Goal: Communication & Community: Answer question/provide support

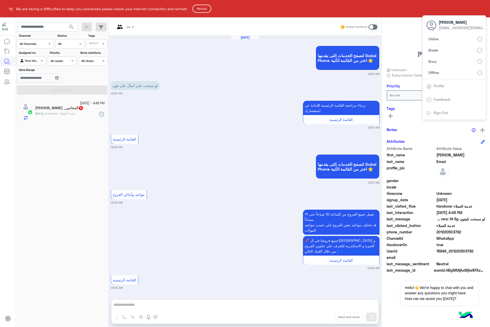
scroll to position [556, 0]
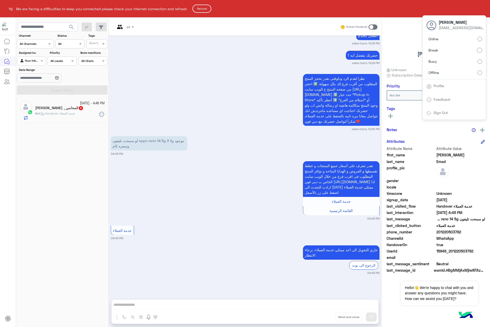
click at [211, 8] on button "Reload" at bounding box center [202, 9] width 19 height 8
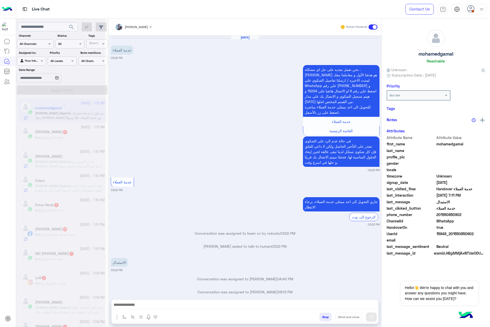
scroll to position [134, 0]
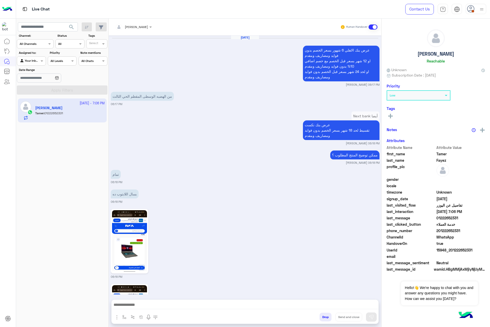
scroll to position [557, 0]
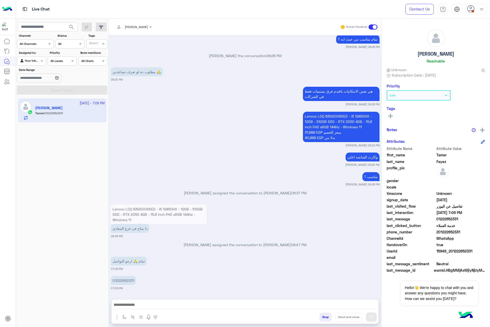
click at [163, 212] on p "Lenovo LOQ 83GS00SKED - i5 12450HX - 12GB - 512GB SSD - RTX 2050 4GB - 15.6 inc…" at bounding box center [159, 220] width 96 height 30
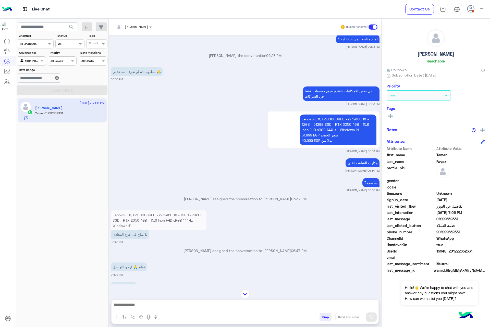
scroll to position [0, 0]
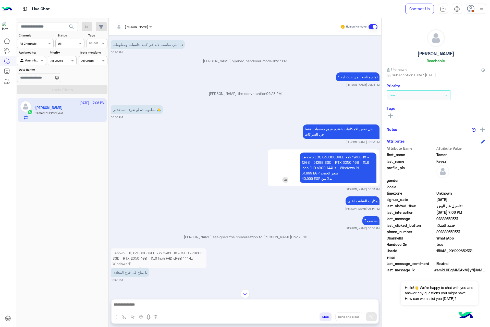
click at [330, 157] on p "Lenovo LOQ 83GS00SKED - i5 12450HX - 12GB - 512GB SSD - RTX 2050 4GB - 15.6 inc…" at bounding box center [338, 168] width 77 height 30
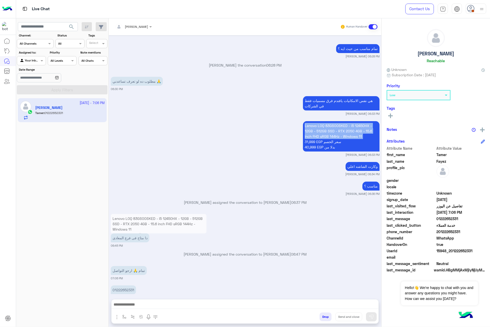
scroll to position [557, 0]
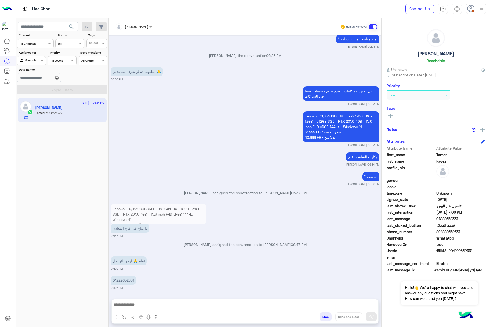
click at [211, 300] on div at bounding box center [245, 306] width 267 height 13
click at [205, 309] on div at bounding box center [245, 306] width 267 height 13
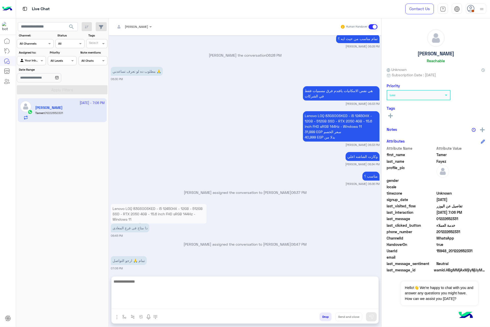
click at [209, 307] on textarea at bounding box center [245, 294] width 267 height 31
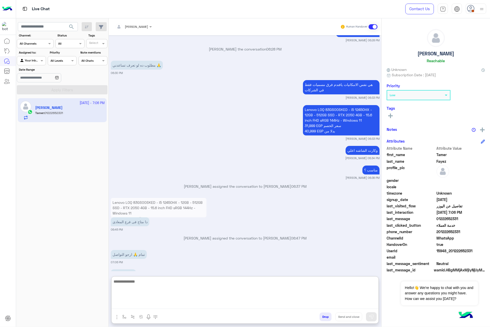
click at [229, 294] on textarea at bounding box center [245, 294] width 267 height 31
type textarea "*"
type textarea "**********"
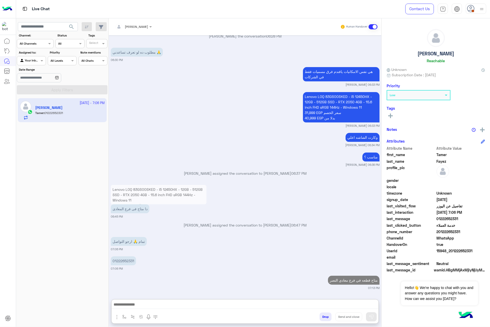
click at [317, 223] on div "[PERSON_NAME] assigned the conversation to [PERSON_NAME] 06:47 PM" at bounding box center [245, 227] width 269 height 9
click at [443, 219] on span "01222652331" at bounding box center [461, 218] width 49 height 5
copy span "01222652331"
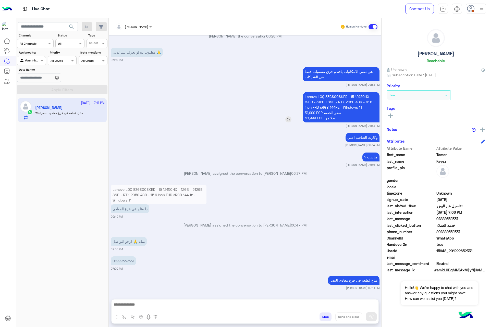
click at [328, 92] on p "Lenovo LOQ 83GS00SKED - i5 12450HX - 12GB - 512GB SSD - RTX 2050 4GB - 15.6 inc…" at bounding box center [341, 107] width 77 height 30
copy p "Lenovo LOQ 83GS00SKED - i5 12450HX - 12GB - 512GB SSD - RTX 2050 4GB - 15.6 inc…"
click at [232, 300] on div at bounding box center [245, 306] width 267 height 13
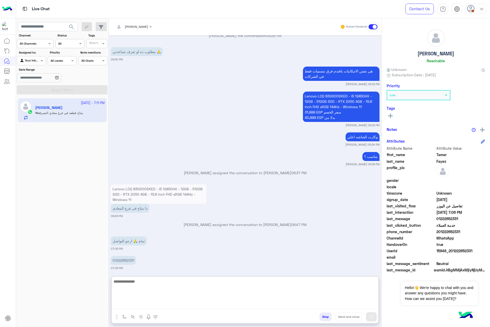
click at [245, 303] on textarea at bounding box center [245, 294] width 267 height 31
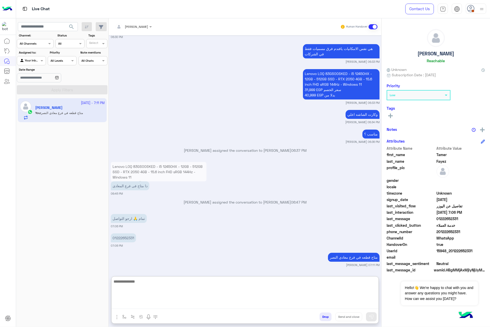
scroll to position [599, 0]
type textarea "**********"
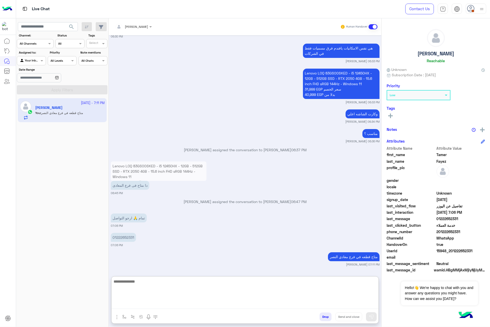
scroll to position [629, 0]
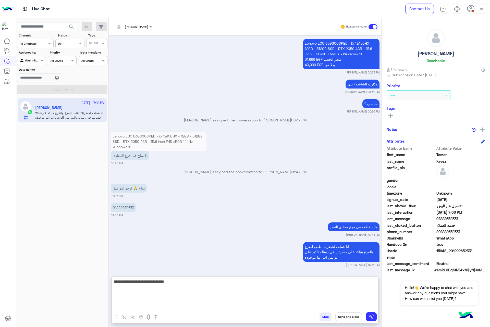
type textarea "**********"
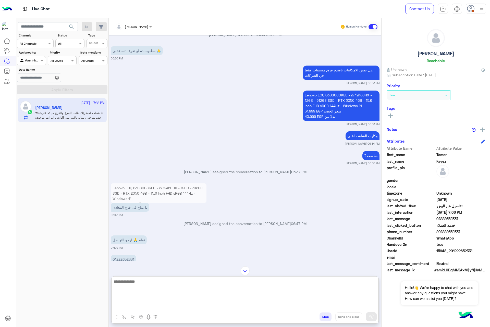
scroll to position [534, 0]
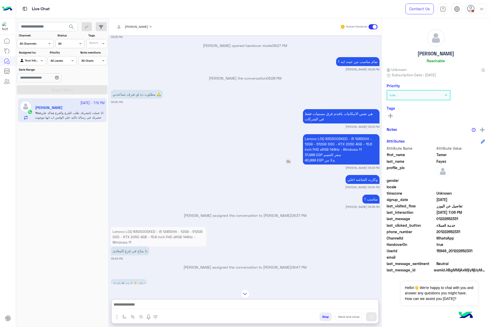
click at [327, 137] on p "Lenovo LOQ 83GS00SKED - i5 12450HX - 12GB - 512GB SSD - RTX 2050 4GB - 15.6 inc…" at bounding box center [341, 149] width 77 height 30
copy p "Lenovo LOQ 83GS00SKED - i5 12450HX - 12GB - 512GB SSD - RTX 2050 4GB - 15.6 inc…"
click at [327, 137] on p "Lenovo LOQ 83GS00SKED - i5 12450HX - 12GB - 512GB SSD - RTX 2050 4GB - 15.6 inc…" at bounding box center [341, 149] width 77 height 30
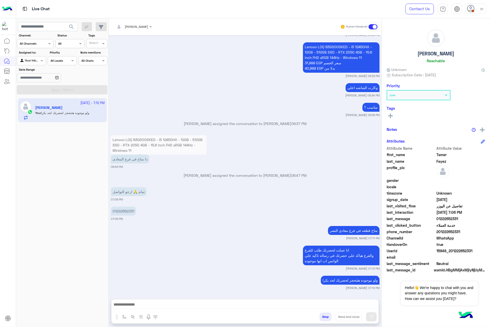
click at [450, 221] on span "01222652331" at bounding box center [461, 218] width 49 height 5
click at [170, 137] on p "Lenovo LOQ 83GS00SKED - i5 12450HX - 12GB - 512GB SSD - RTX 2050 4GB - 15.6 inc…" at bounding box center [159, 150] width 96 height 30
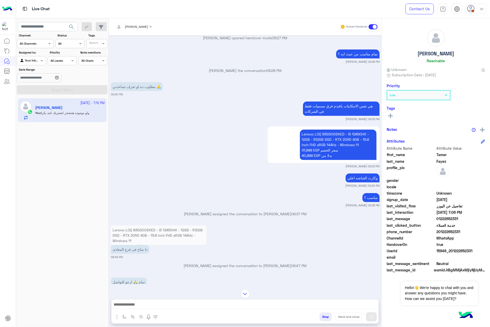
scroll to position [518, 0]
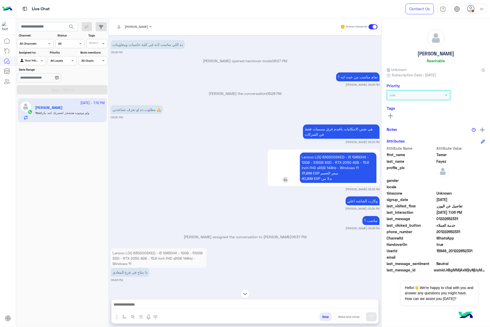
click at [325, 173] on p "Lenovo LOQ 83GS00SKED - i5 12450HX - 12GB - 512GB SSD - RTX 2050 4GB - 15.6 inc…" at bounding box center [338, 168] width 77 height 30
drag, startPoint x: 325, startPoint y: 173, endPoint x: 325, endPoint y: 180, distance: 6.9
click at [325, 180] on p "Lenovo LOQ 83GS00SKED - i5 12450HX - 12GB - 512GB SSD - RTX 2050 4GB - 15.6 inc…" at bounding box center [338, 168] width 77 height 30
copy app-msgs-text "Lenovo LOQ 83GS00SKED - i5 12450HX - 12GB - 512GB SSD - RTX 2050 4GB - 15.6 inc…"
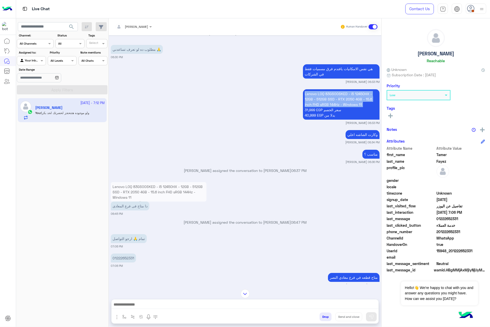
scroll to position [625, 0]
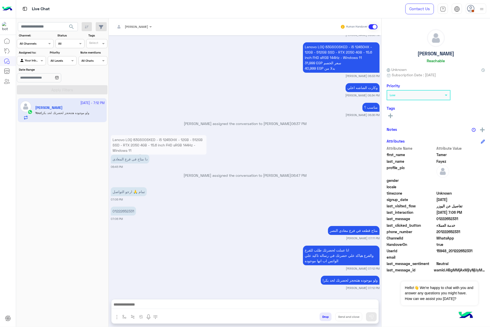
click at [475, 6] on icon at bounding box center [471, 9] width 8 height 8
click at [456, 62] on label "Busy" at bounding box center [455, 61] width 56 height 9
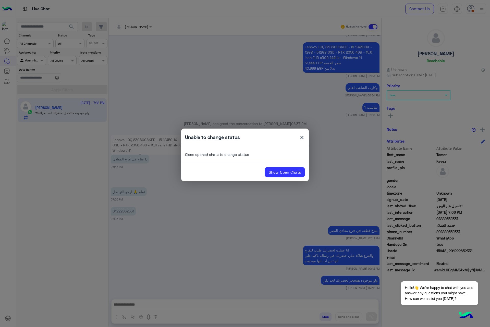
click at [301, 140] on span "close" at bounding box center [302, 139] width 6 height 8
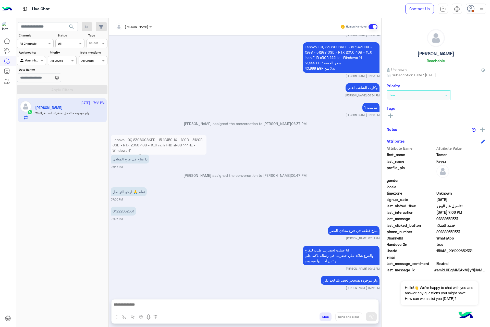
click at [293, 186] on div "[DATE] عرض بنك الاهلي 6 شهور بسعر الخصم بدون فوايد ومصاريف ومقدم او 12 شهر بسعر…" at bounding box center [245, 164] width 273 height 259
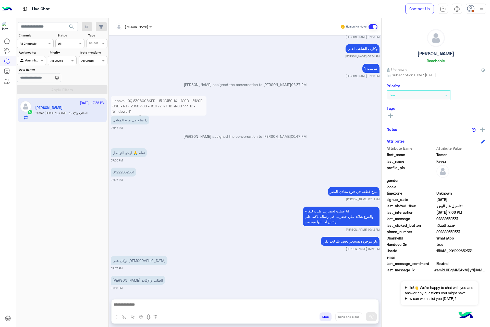
click at [229, 263] on div "توكل على [DEMOGRAPHIC_DATA] 07:37 PM" at bounding box center [245, 263] width 269 height 16
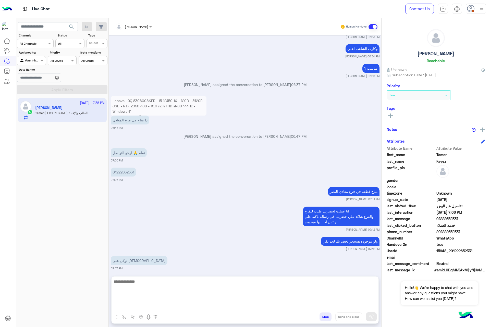
click at [211, 301] on textarea at bounding box center [245, 294] width 267 height 31
type textarea "**********"
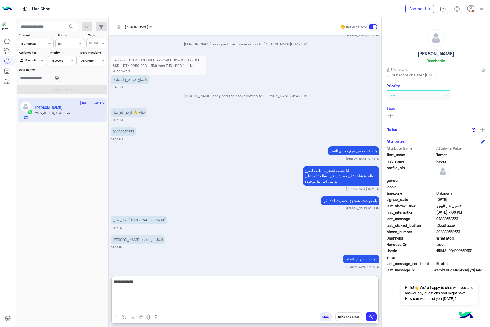
scroll to position [707, 0]
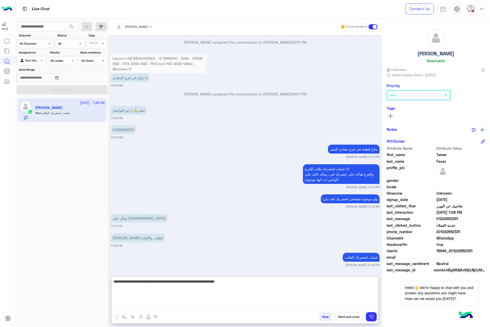
type textarea "**********"
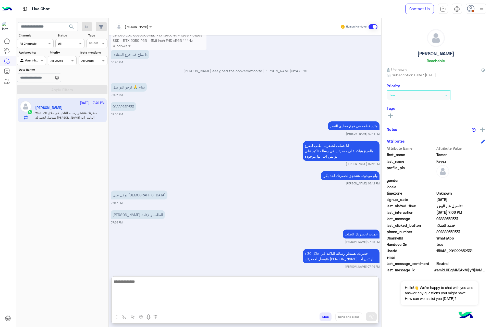
scroll to position [732, 0]
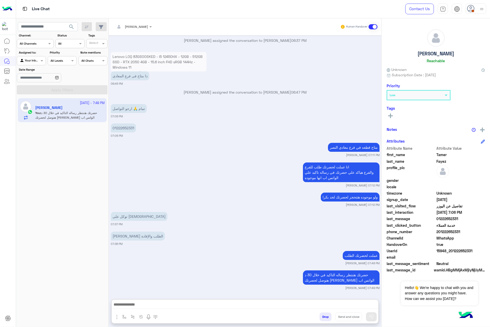
click at [485, 9] on img at bounding box center [482, 9] width 6 height 6
click at [457, 63] on label "Busy" at bounding box center [455, 61] width 56 height 9
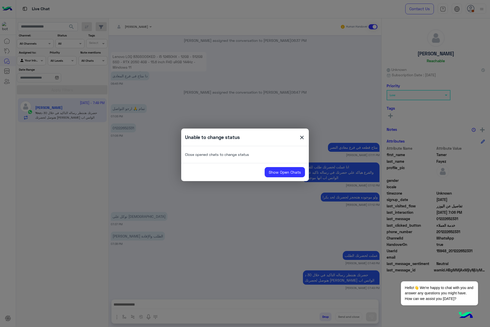
click at [301, 138] on span "close" at bounding box center [302, 139] width 6 height 8
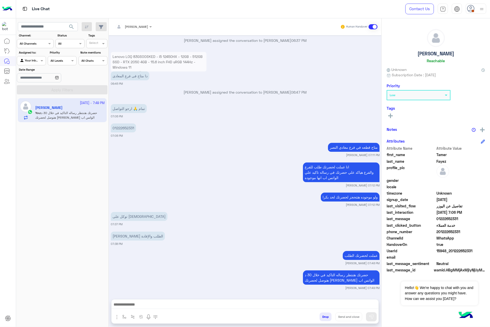
click at [284, 297] on div "[PERSON_NAME] Human Handover [DATE] عرض بنك الاهلي 6 شهور بسعر الخصم بدون فوايد…" at bounding box center [245, 173] width 273 height 311
click at [284, 298] on div "[PERSON_NAME] Human Handover [DATE] عرض بنك الاهلي 6 شهور بسعر الخصم بدون فوايد…" at bounding box center [245, 173] width 273 height 311
drag, startPoint x: 284, startPoint y: 298, endPoint x: 284, endPoint y: 302, distance: 3.6
click at [284, 301] on div "Drop Send and close" at bounding box center [245, 312] width 268 height 25
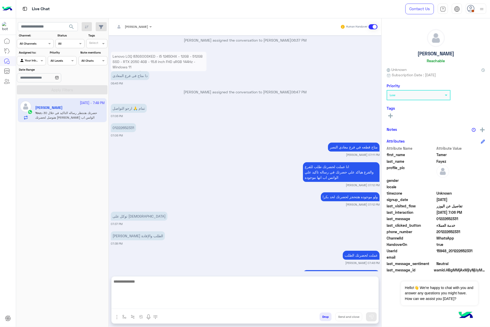
click at [284, 303] on textarea at bounding box center [245, 294] width 267 height 31
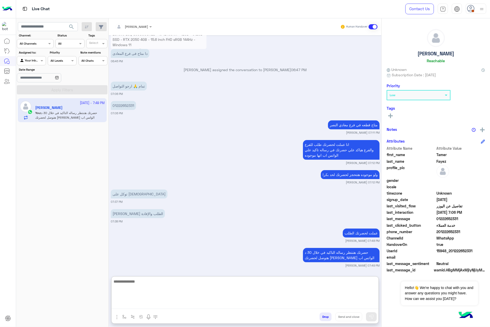
scroll to position [732, 0]
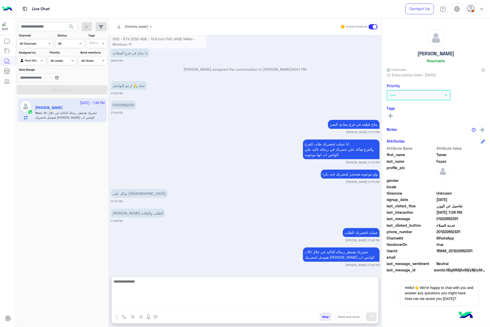
paste textarea "**********"
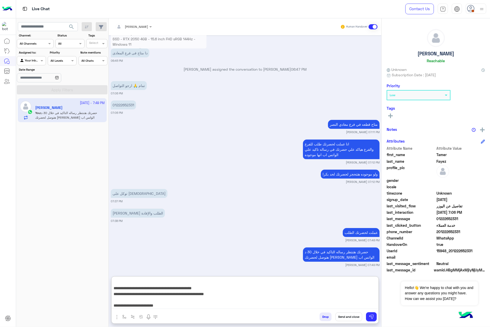
scroll to position [28, 0]
type textarea "**********"
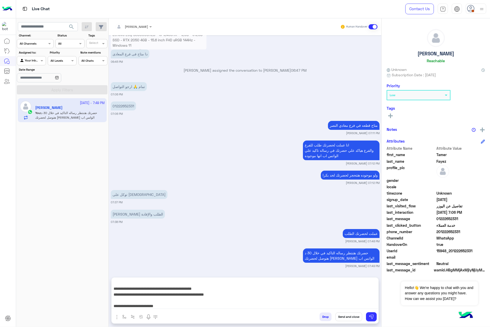
click at [351, 314] on button "Send and close" at bounding box center [349, 317] width 27 height 9
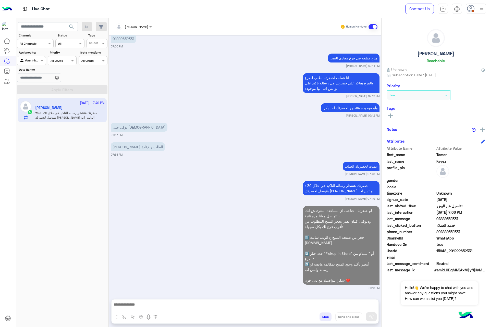
scroll to position [811, 0]
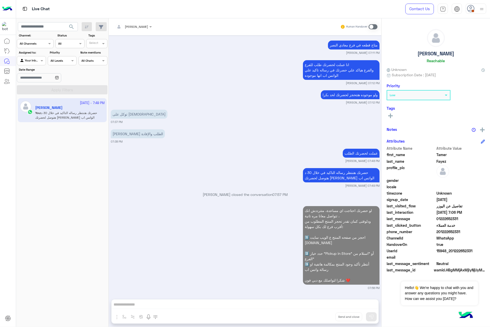
click at [474, 14] on div "Contact Us Help Center عربي English" at bounding box center [444, 9] width 92 height 18
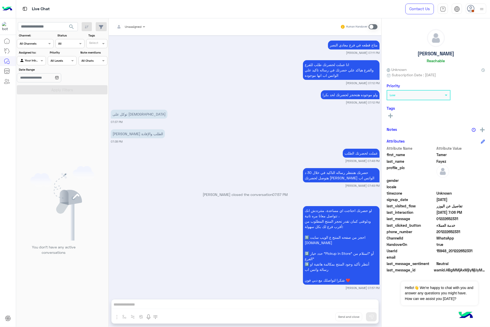
click at [475, 10] on icon at bounding box center [471, 9] width 8 height 8
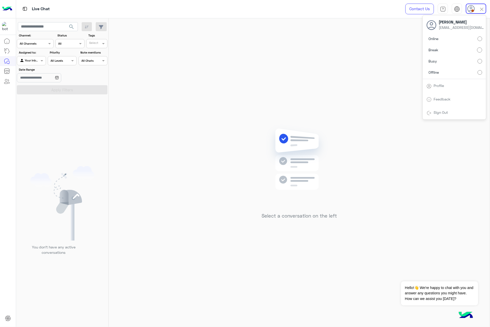
click at [458, 63] on label "Busy" at bounding box center [455, 61] width 56 height 9
